Goal: Find specific page/section: Find specific page/section

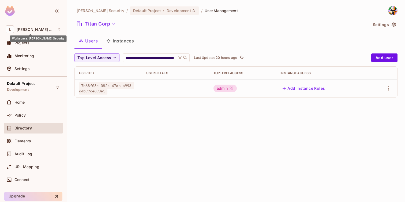
click at [28, 31] on span "[PERSON_NAME] Security" at bounding box center [36, 29] width 38 height 4
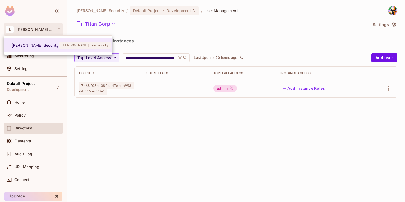
click at [24, 10] on div at bounding box center [202, 101] width 405 height 202
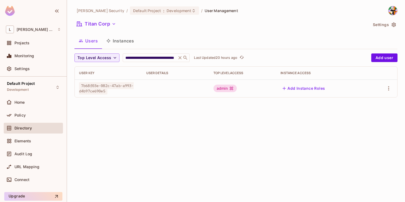
click at [10, 10] on img at bounding box center [10, 11] width 10 height 10
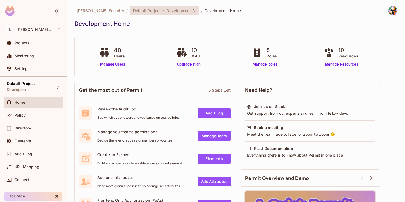
click at [133, 8] on span "Default Project" at bounding box center [147, 10] width 28 height 5
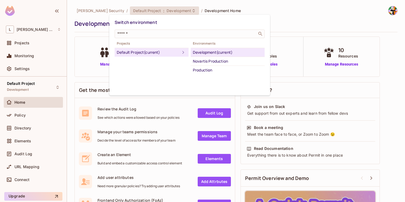
click at [125, 8] on div at bounding box center [202, 101] width 405 height 202
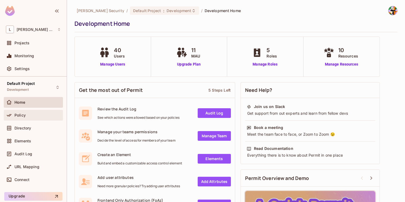
click at [29, 111] on div "Policy" at bounding box center [33, 115] width 59 height 11
